Goal: Task Accomplishment & Management: Manage account settings

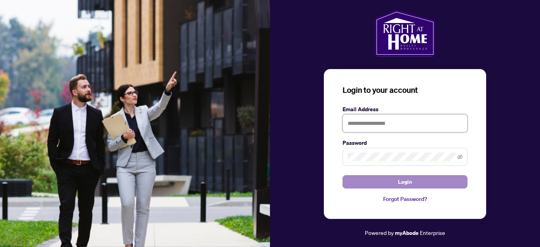
type input "**********"
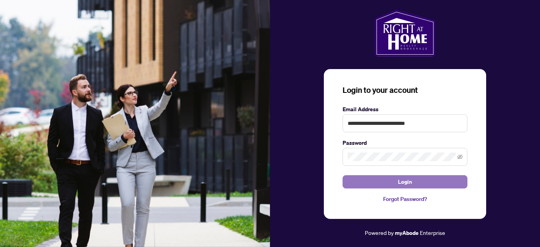
click at [400, 185] on span "Login" at bounding box center [405, 182] width 14 height 12
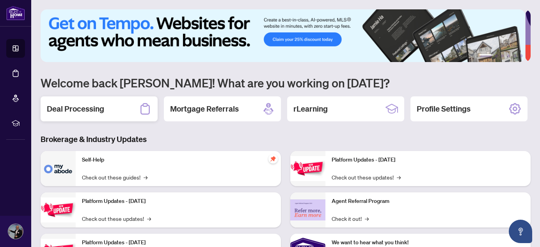
click at [79, 114] on h2 "Deal Processing" at bounding box center [75, 108] width 57 height 11
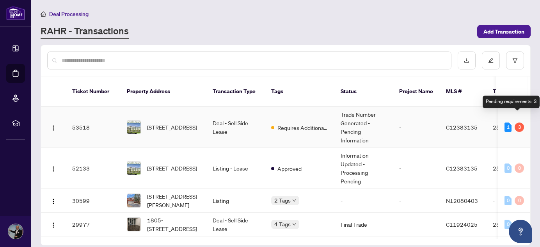
click at [515, 123] on div "3" at bounding box center [519, 127] width 9 height 9
click at [202, 115] on td "[STREET_ADDRESS]" at bounding box center [164, 127] width 86 height 41
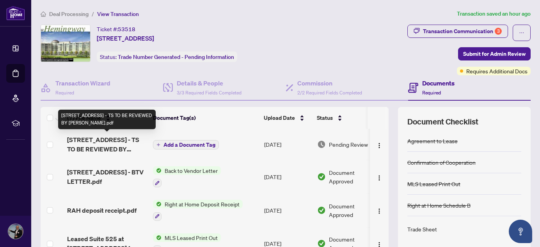
click at [125, 144] on span "[STREET_ADDRESS] - TS TO BE REVIEWED BY [PERSON_NAME].pdf" at bounding box center [107, 144] width 80 height 19
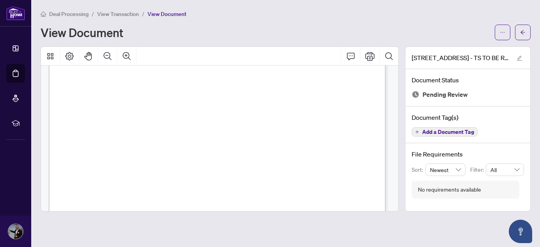
scroll to position [177, 0]
click at [374, 57] on icon "Print" at bounding box center [369, 56] width 9 height 9
click at [71, 16] on span "Deal Processing" at bounding box center [68, 14] width 39 height 7
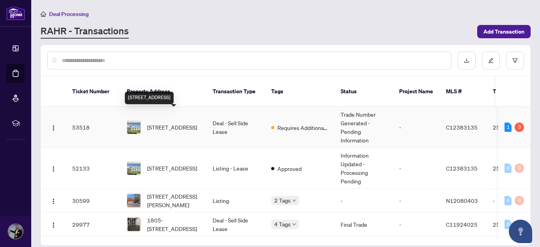
click at [167, 123] on span "[STREET_ADDRESS]" at bounding box center [172, 127] width 50 height 9
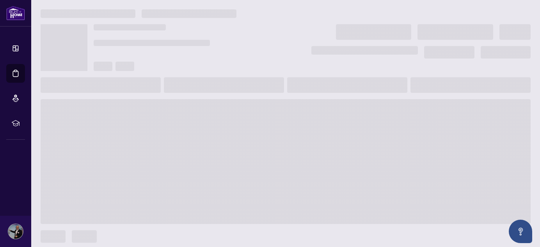
scroll to position [5, 0]
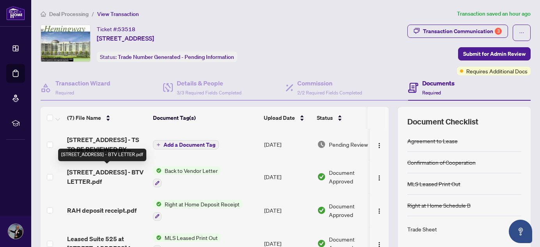
click at [97, 174] on span "[STREET_ADDRESS] - BTV LETTER.pdf" at bounding box center [107, 176] width 80 height 19
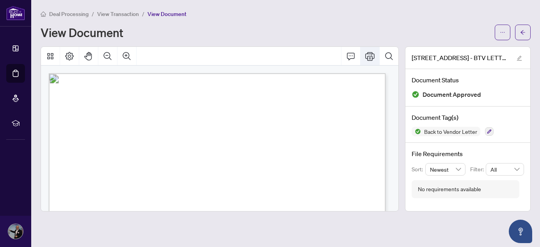
click at [372, 57] on icon "Print" at bounding box center [369, 56] width 9 height 9
click at [124, 12] on span "View Transaction" at bounding box center [118, 14] width 42 height 7
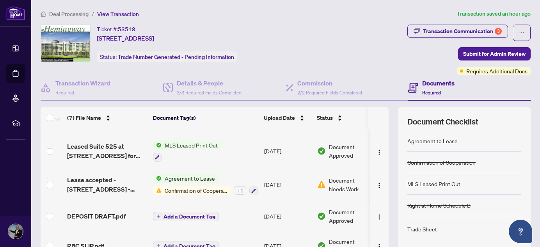
scroll to position [71, 0]
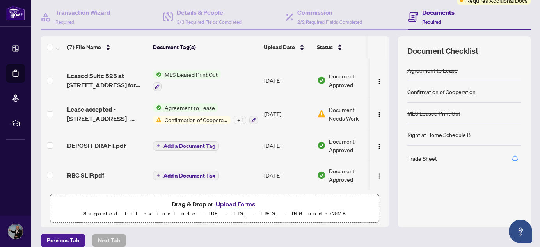
click at [194, 116] on span "Confirmation of Cooperation" at bounding box center [196, 120] width 69 height 9
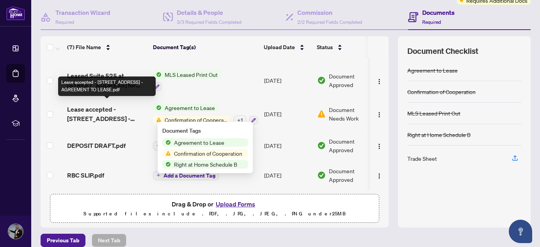
click at [96, 113] on span "Lease accepted - [STREET_ADDRESS] - AGREEMENT TO LEASE.pdf" at bounding box center [107, 114] width 80 height 19
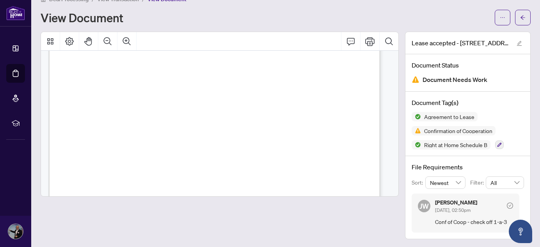
scroll to position [532, 0]
click at [365, 37] on icon "Print" at bounding box center [369, 41] width 9 height 9
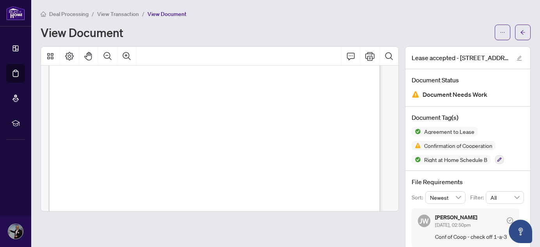
scroll to position [496, 0]
click at [112, 12] on span "View Transaction" at bounding box center [118, 14] width 42 height 7
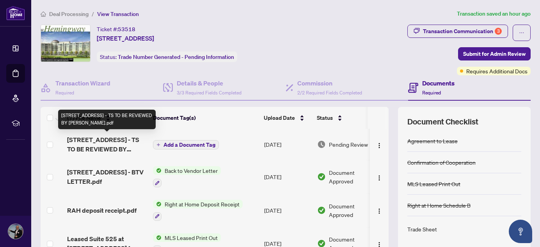
click at [103, 150] on span "[STREET_ADDRESS] - TS TO BE REVIEWED BY [PERSON_NAME].pdf" at bounding box center [107, 144] width 80 height 19
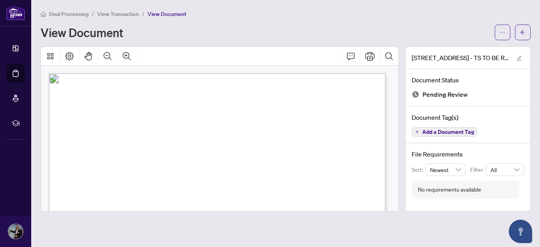
click at [107, 11] on span "View Transaction" at bounding box center [118, 14] width 42 height 7
